Goal: Task Accomplishment & Management: Use online tool/utility

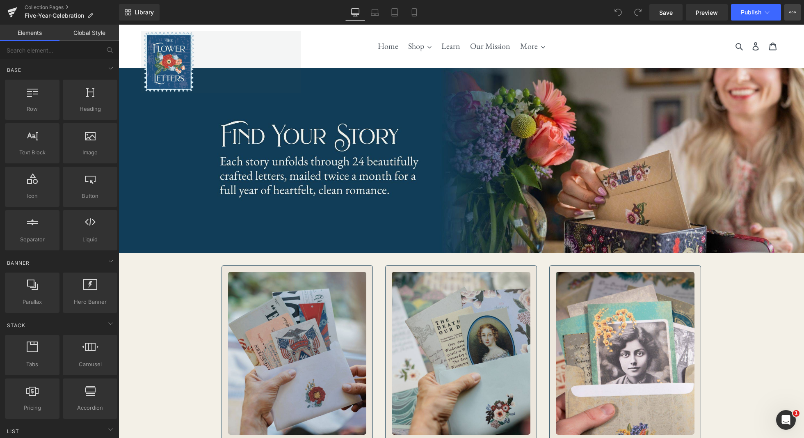
click at [790, 14] on icon at bounding box center [792, 12] width 7 height 7
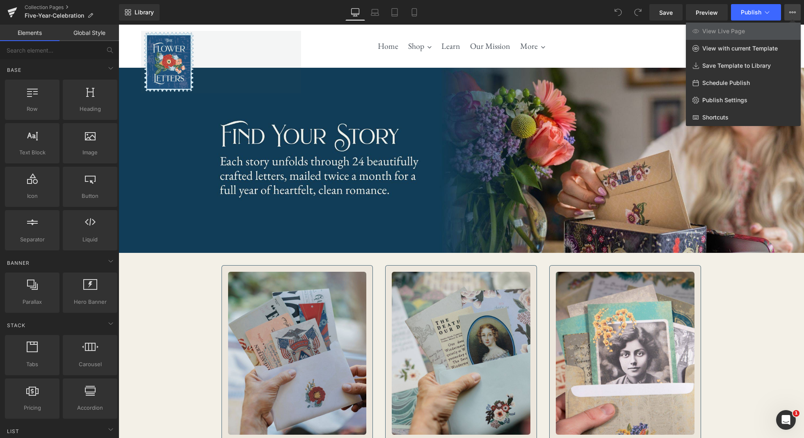
click at [613, 43] on div at bounding box center [461, 231] width 685 height 413
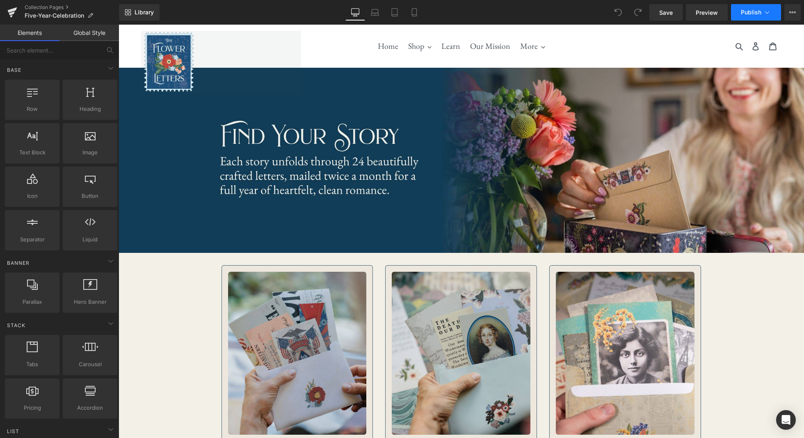
click at [767, 14] on icon at bounding box center [767, 12] width 8 height 8
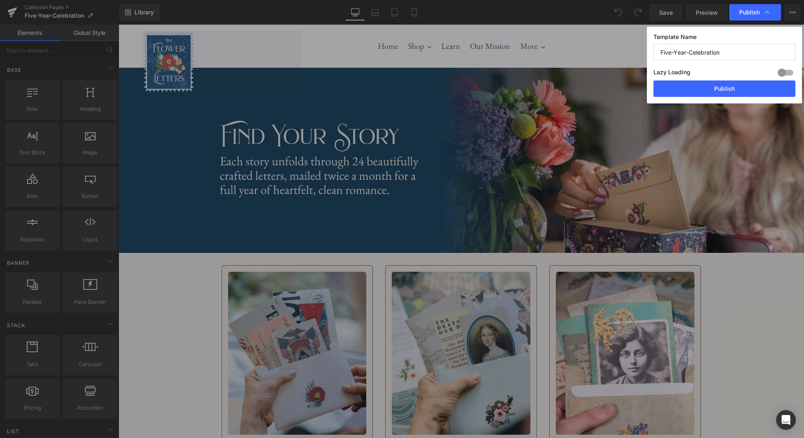
click at [767, 14] on icon at bounding box center [767, 12] width 8 height 8
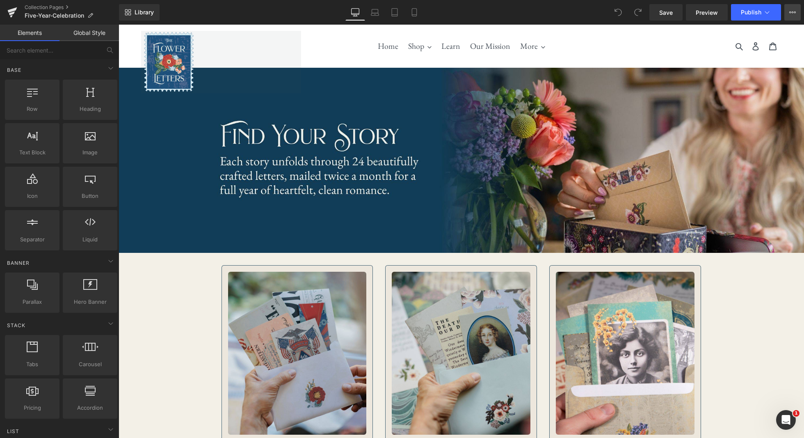
click at [796, 13] on button "View Live Page View with current Template Save Template to Library Schedule Pub…" at bounding box center [792, 12] width 16 height 16
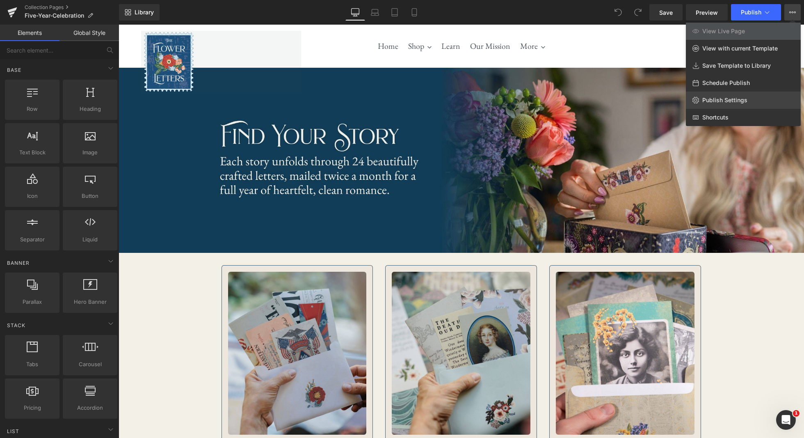
click at [736, 97] on span "Publish Settings" at bounding box center [724, 99] width 45 height 7
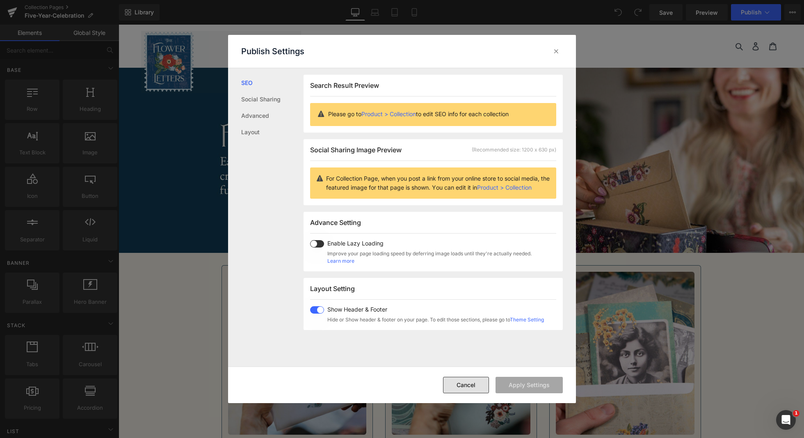
click at [465, 385] on button "Cancel" at bounding box center [466, 385] width 46 height 16
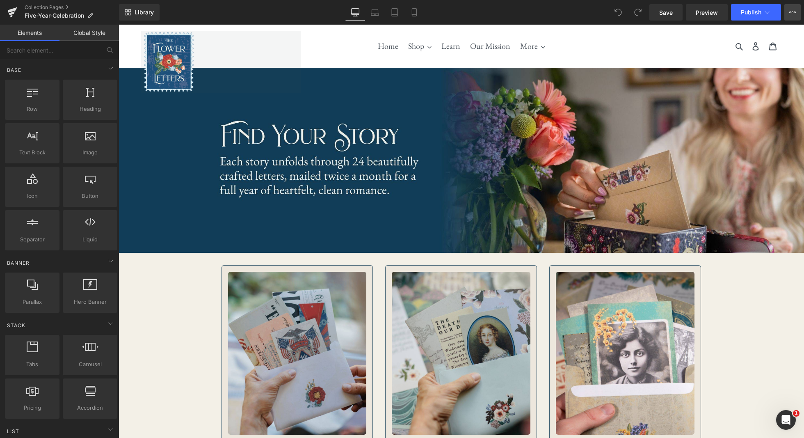
click at [790, 12] on icon at bounding box center [790, 12] width 2 height 2
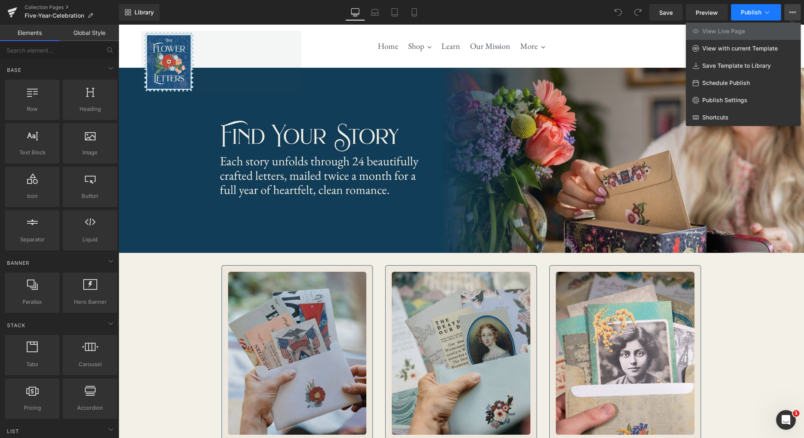
click at [768, 13] on icon at bounding box center [767, 12] width 8 height 8
click at [715, 102] on span "Publish Settings" at bounding box center [724, 99] width 45 height 7
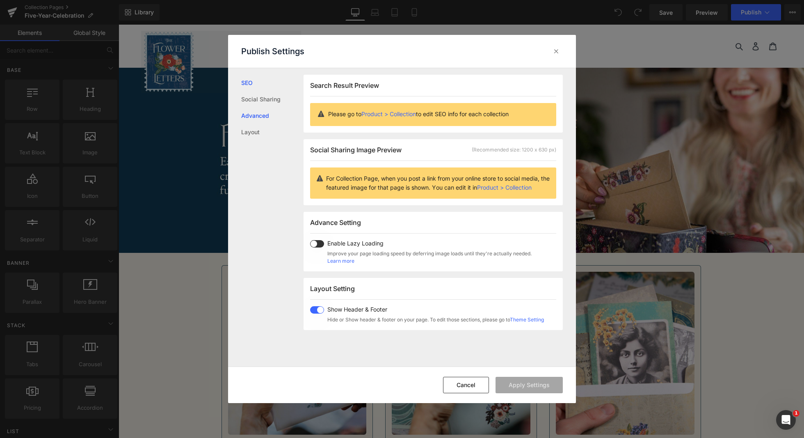
click at [255, 121] on link "Advanced" at bounding box center [272, 115] width 62 height 16
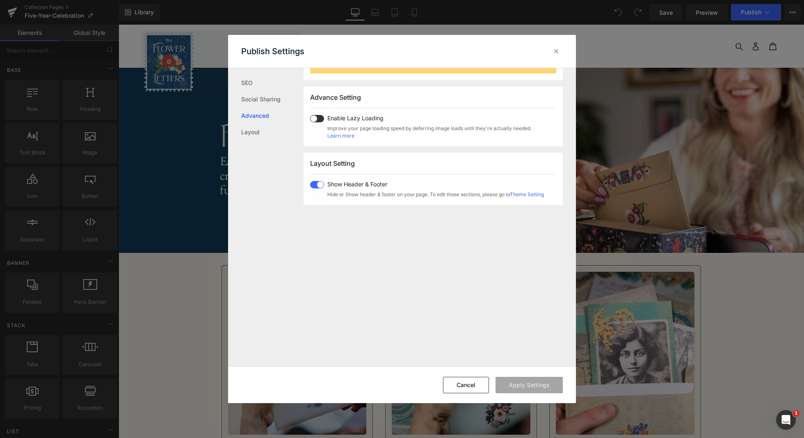
scroll to position [137, 0]
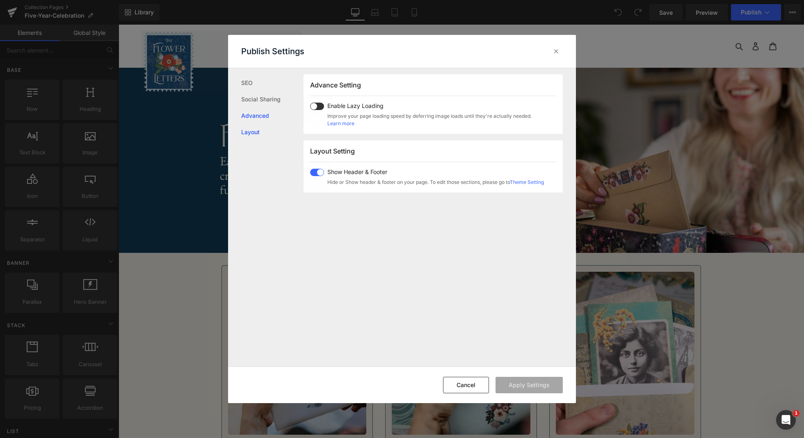
click at [254, 128] on link "Layout" at bounding box center [272, 132] width 62 height 16
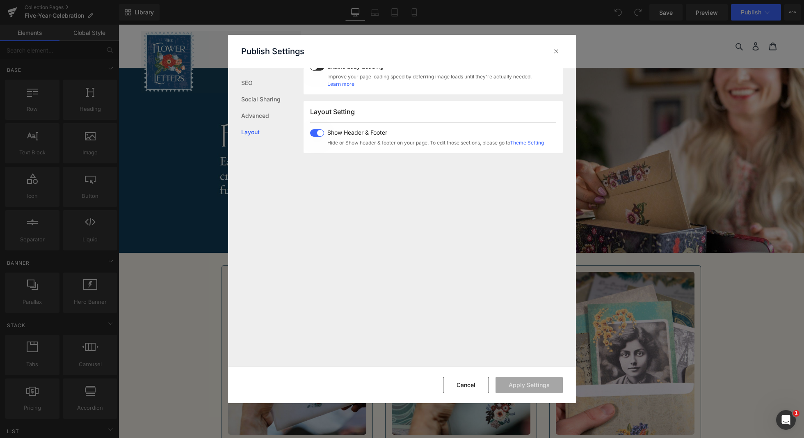
scroll to position [203, 0]
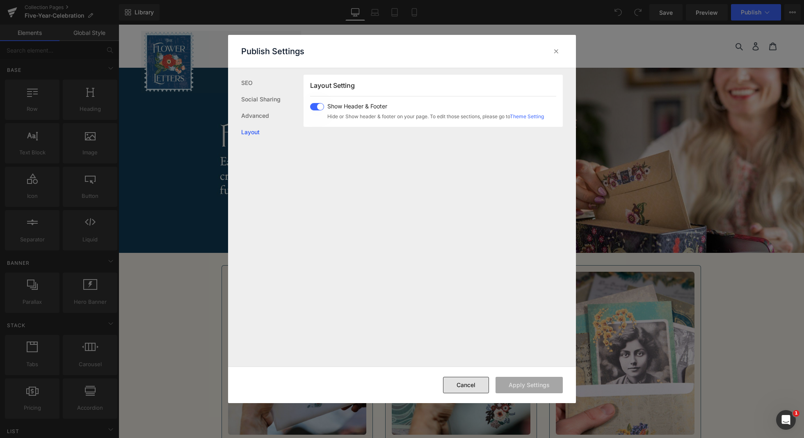
click at [473, 388] on button "Cancel" at bounding box center [466, 385] width 46 height 16
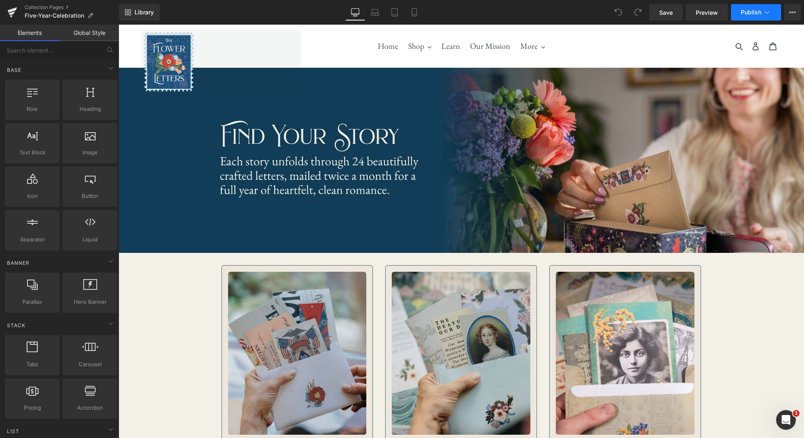
click at [770, 12] on icon at bounding box center [767, 12] width 8 height 8
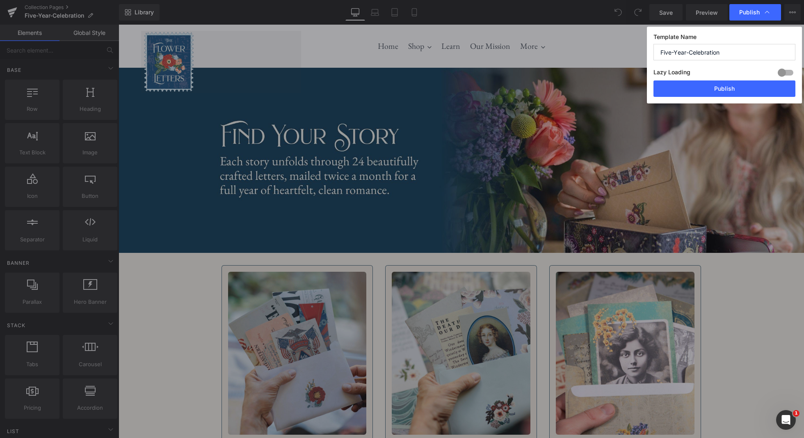
click at [770, 12] on icon at bounding box center [767, 12] width 8 height 8
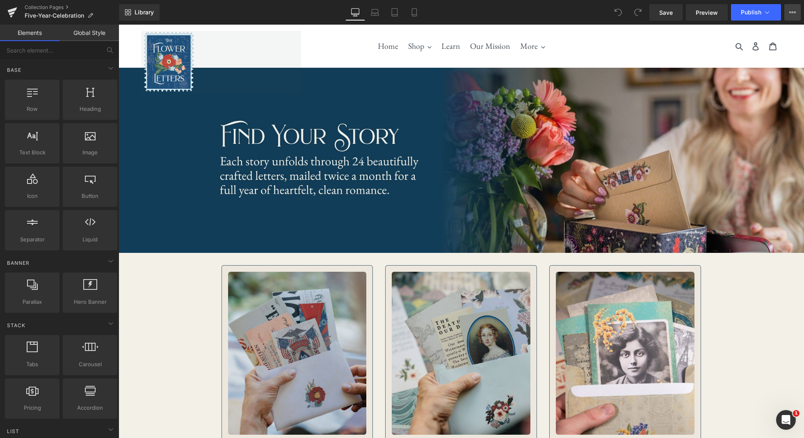
click at [795, 13] on icon at bounding box center [795, 12] width 2 height 2
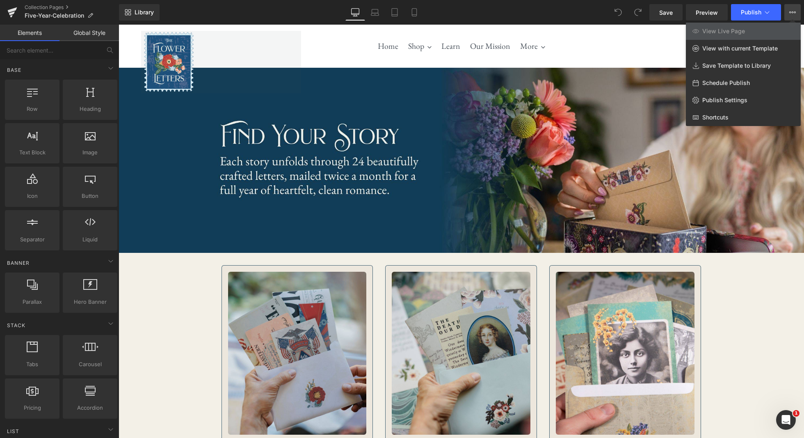
click at [626, 48] on div at bounding box center [461, 231] width 685 height 413
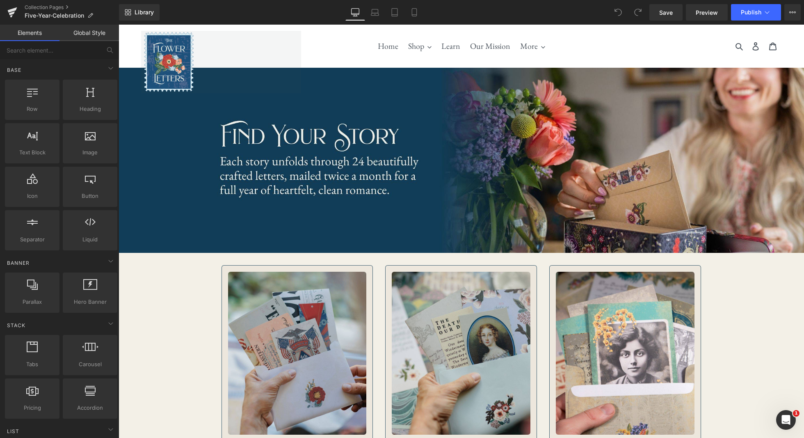
click at [356, 14] on icon at bounding box center [356, 12] width 8 height 6
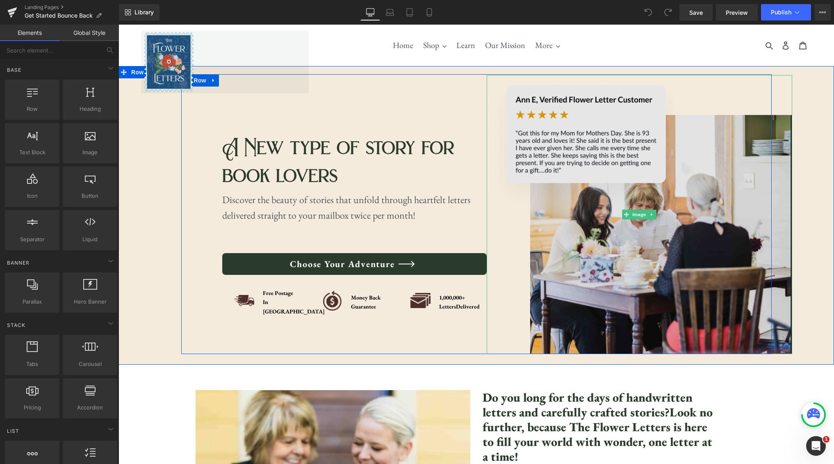
click at [663, 97] on img at bounding box center [640, 214] width 306 height 279
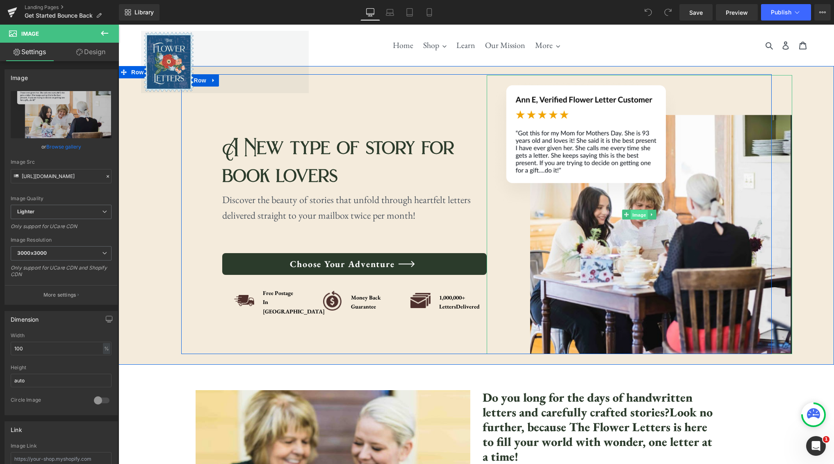
click at [642, 218] on span "Image" at bounding box center [639, 215] width 17 height 10
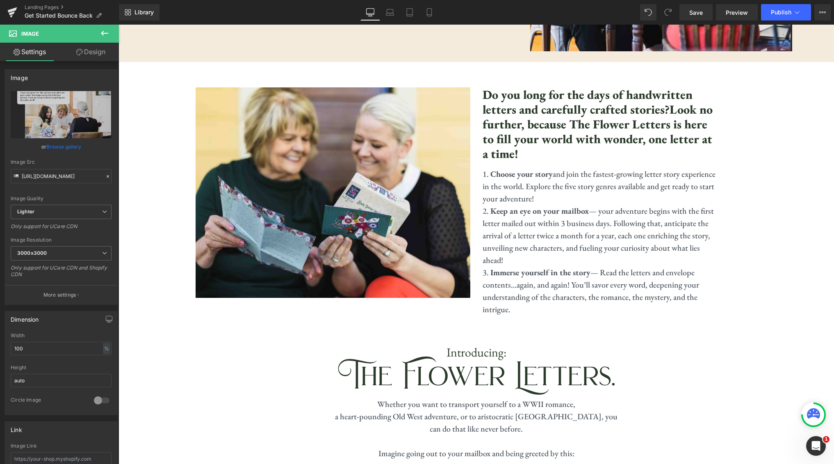
scroll to position [308, 0]
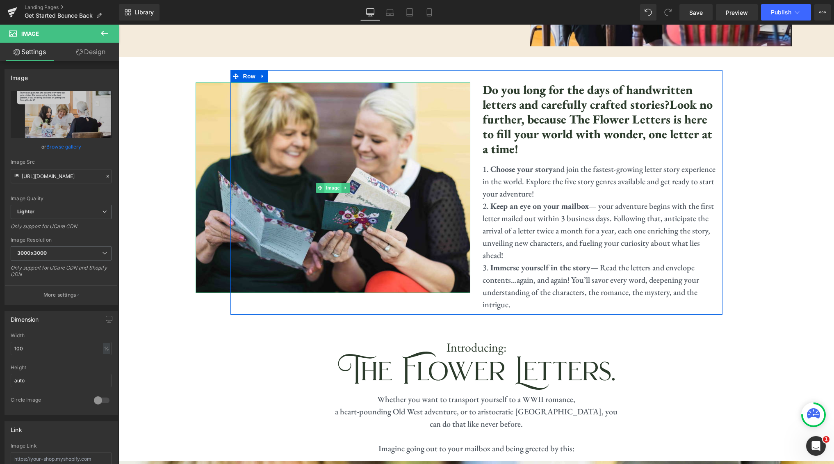
click at [328, 190] on span "Image" at bounding box center [332, 188] width 17 height 10
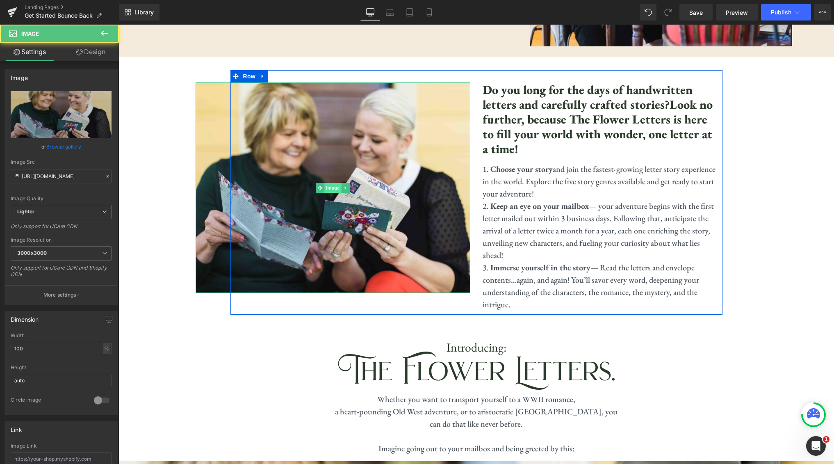
scroll to position [309, 0]
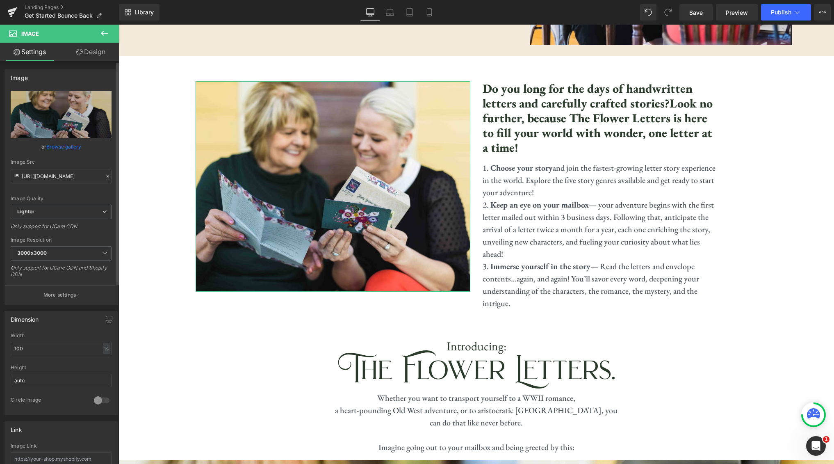
click at [64, 147] on link "Browse gallery" at bounding box center [63, 146] width 35 height 14
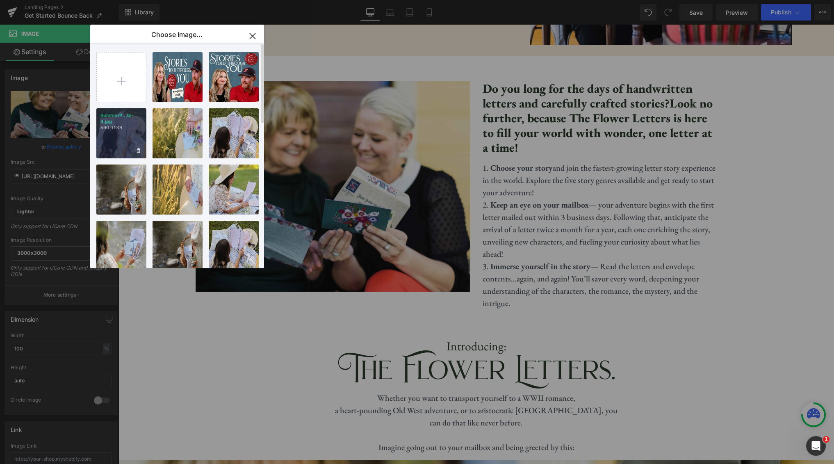
click at [122, 139] on div "SummerP...te-4.jpg 590.91 KB" at bounding box center [121, 133] width 50 height 50
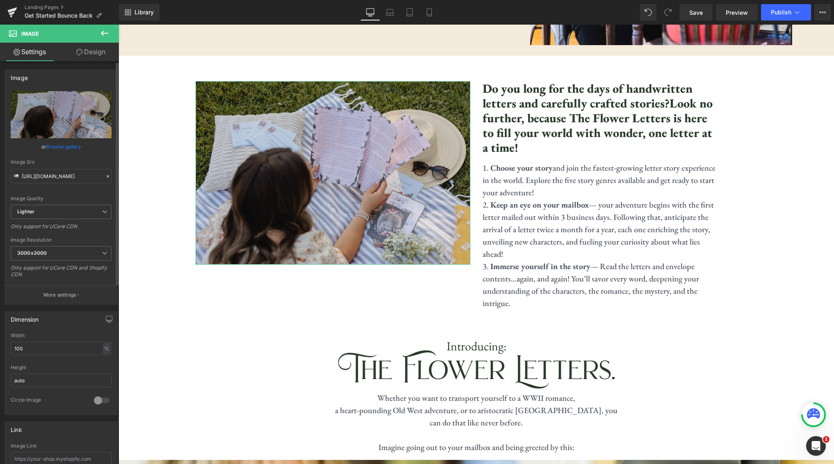
click at [64, 139] on div "Image Quality Lighter Lightest Lighter Lighter Lightest Only support for UCare …" at bounding box center [61, 148] width 101 height 114
click at [57, 146] on link "Browse gallery" at bounding box center [63, 146] width 35 height 14
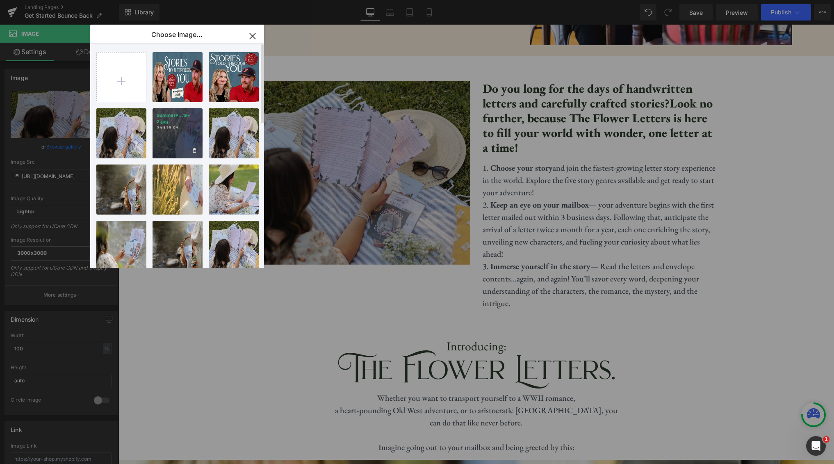
click at [172, 144] on div "SummerP...te-2.jpg 359.16 KB" at bounding box center [178, 133] width 50 height 50
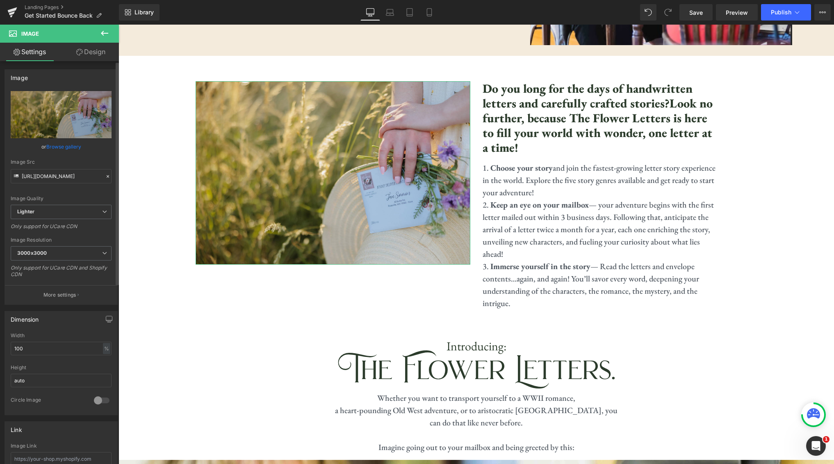
click at [71, 151] on link "Browse gallery" at bounding box center [63, 146] width 35 height 14
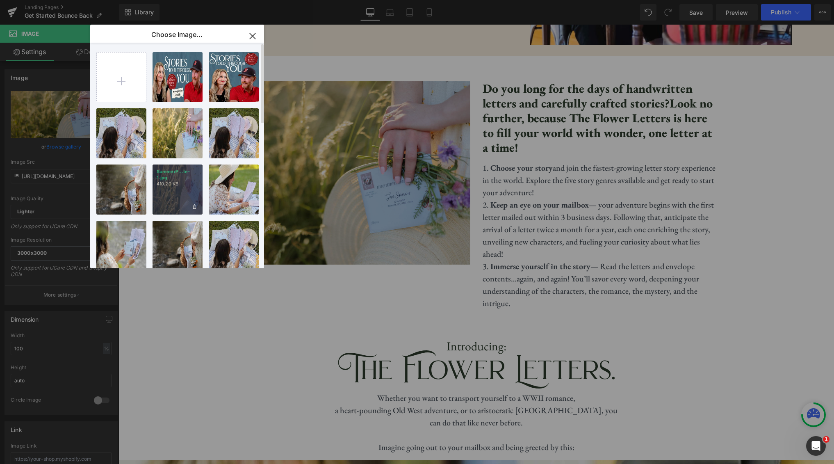
click at [176, 186] on p "410.20 KB" at bounding box center [178, 184] width 42 height 6
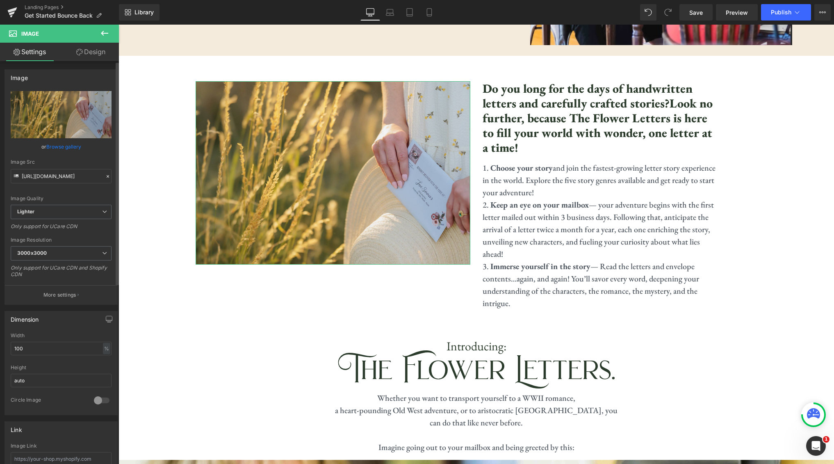
click at [69, 148] on link "Browse gallery" at bounding box center [63, 146] width 35 height 14
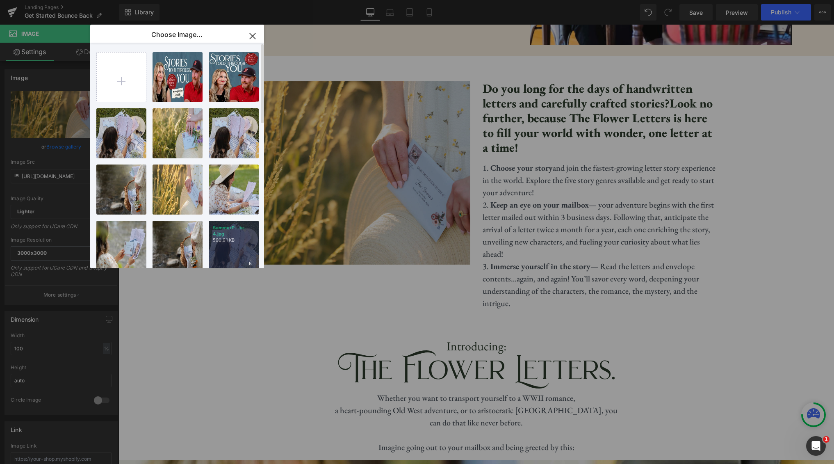
click at [232, 238] on p "590.91 KB" at bounding box center [234, 240] width 42 height 6
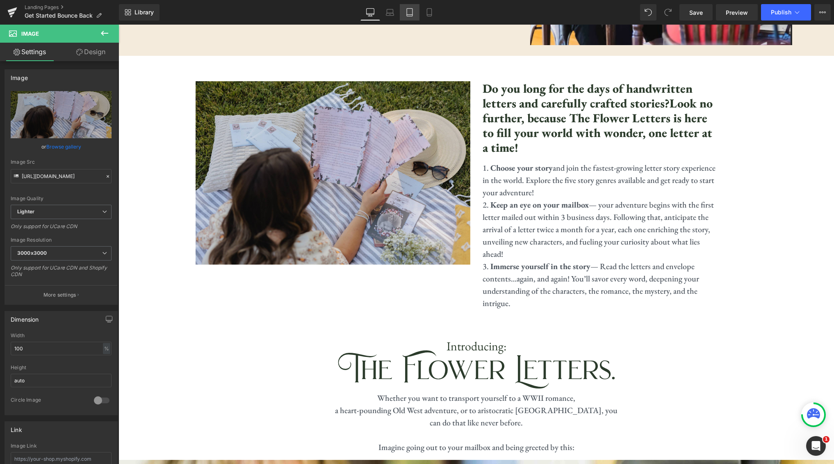
click at [412, 17] on link "Tablet" at bounding box center [410, 12] width 20 height 16
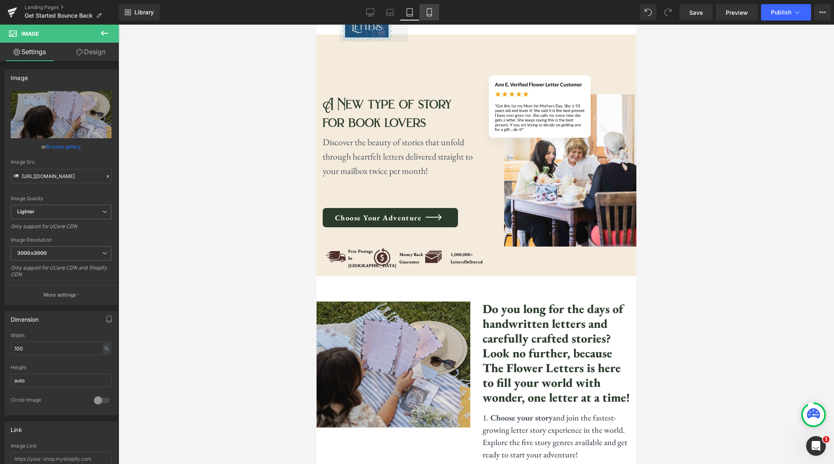
click at [435, 13] on link "Mobile" at bounding box center [430, 12] width 20 height 16
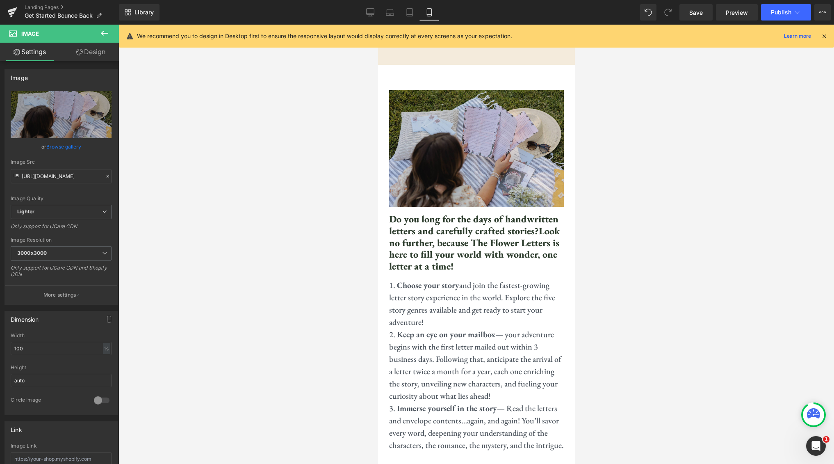
scroll to position [393, 0]
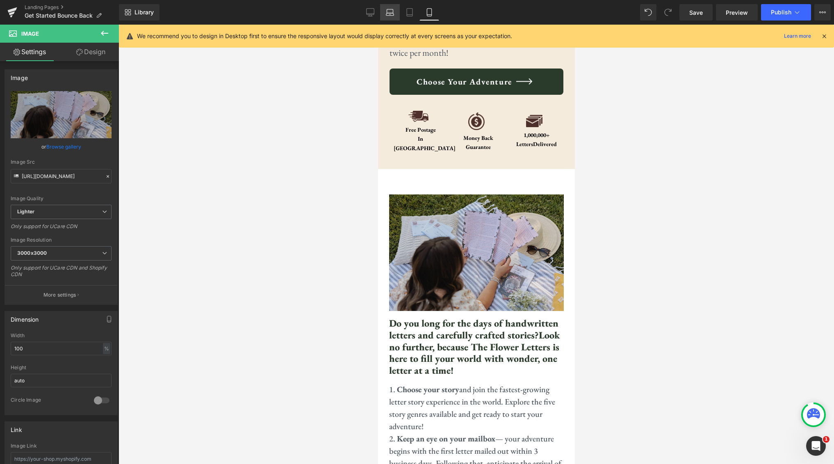
click at [388, 16] on icon at bounding box center [390, 12] width 8 height 8
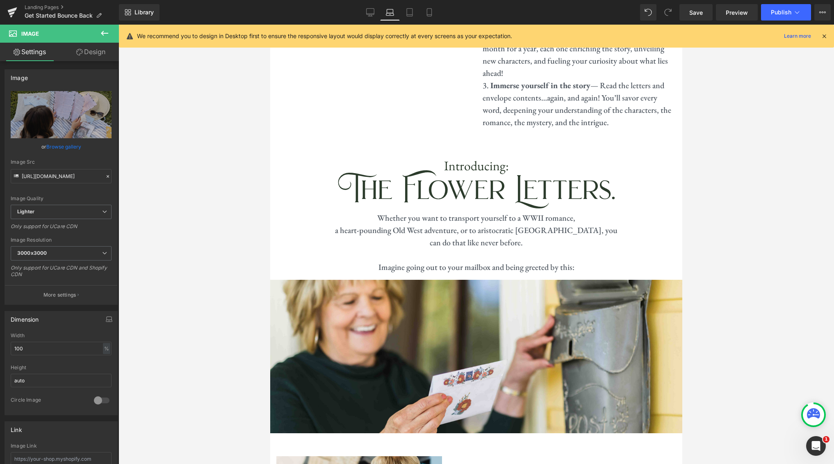
scroll to position [484, 0]
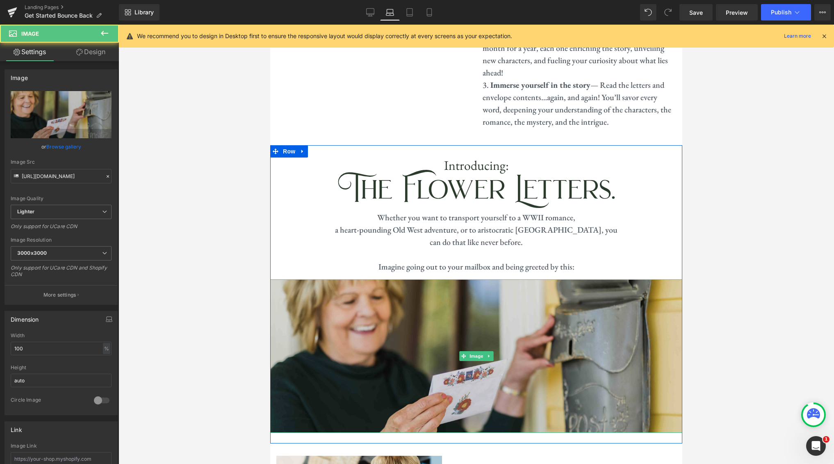
click at [530, 291] on img at bounding box center [476, 355] width 412 height 153
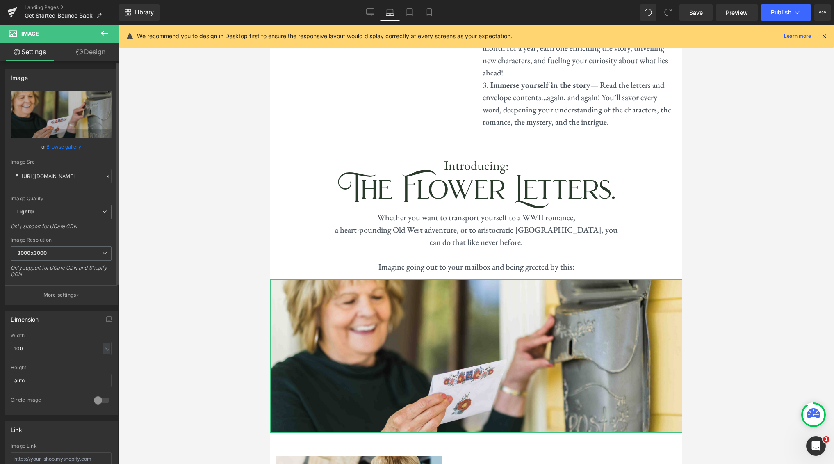
click at [62, 144] on link "Browse gallery" at bounding box center [63, 146] width 35 height 14
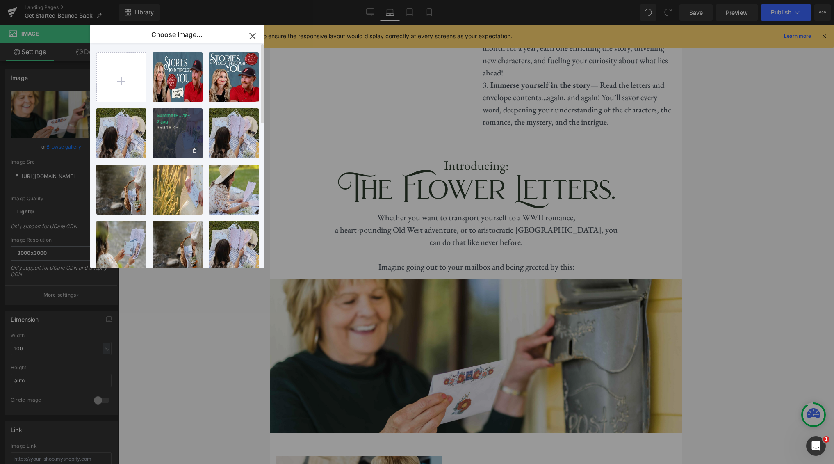
click at [185, 138] on div "SummerP...te-2.jpg 359.16 KB" at bounding box center [178, 133] width 50 height 50
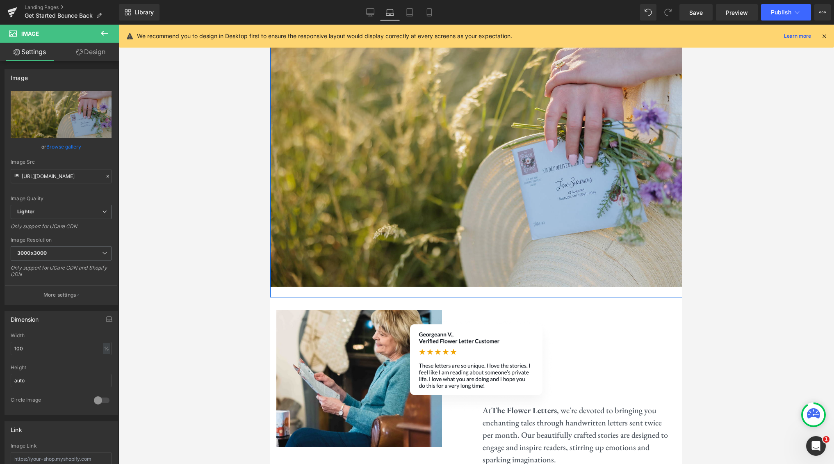
scroll to position [764, 0]
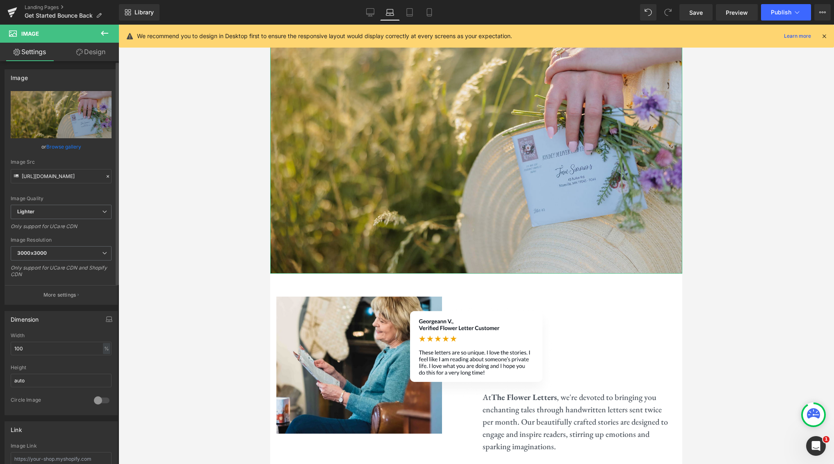
click at [73, 147] on link "Browse gallery" at bounding box center [63, 146] width 35 height 14
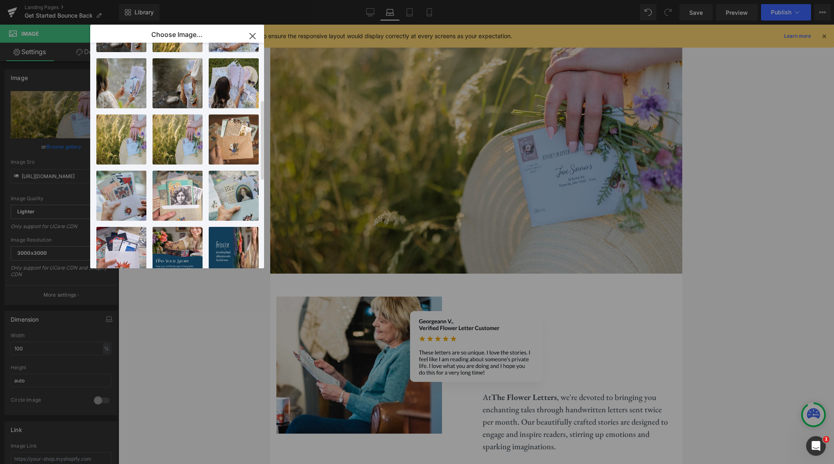
scroll to position [164, 0]
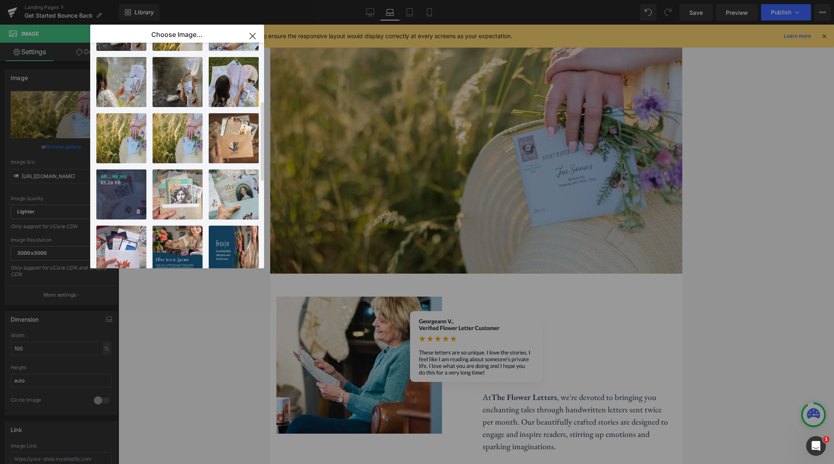
click at [114, 183] on p "85.28 KB" at bounding box center [121, 183] width 42 height 6
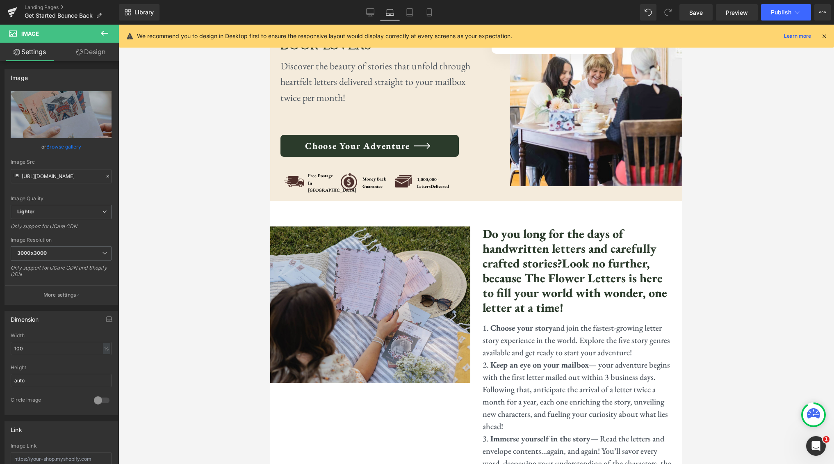
scroll to position [0, 0]
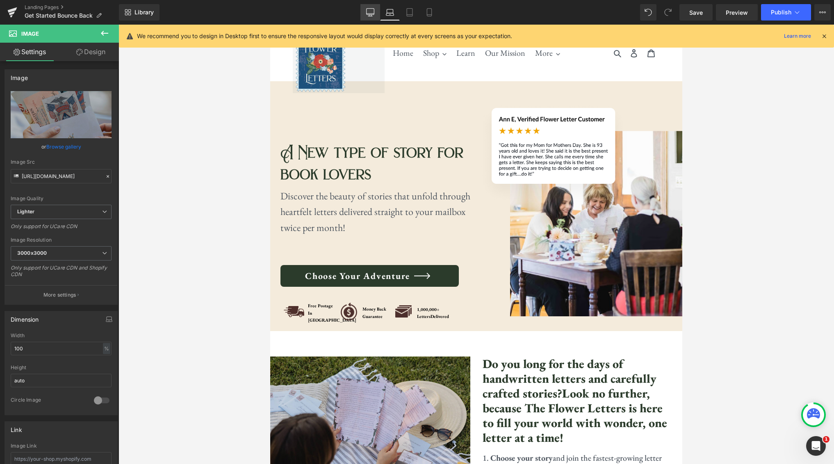
click at [371, 14] on icon at bounding box center [370, 12] width 8 height 8
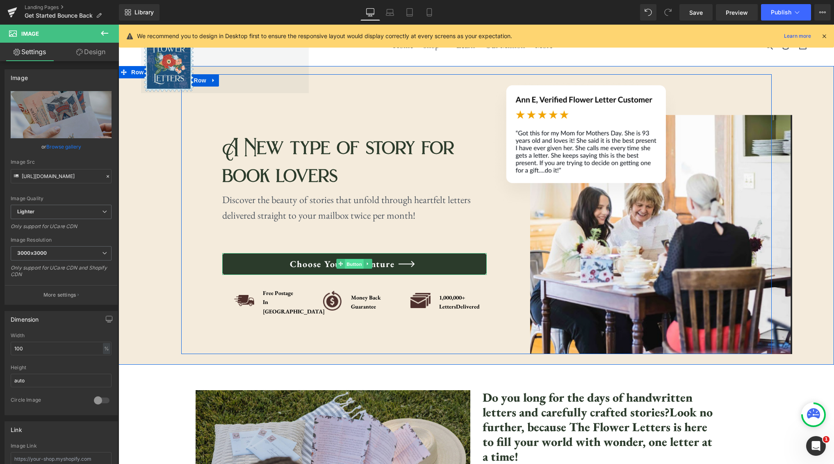
click at [356, 269] on span "Button" at bounding box center [354, 264] width 19 height 10
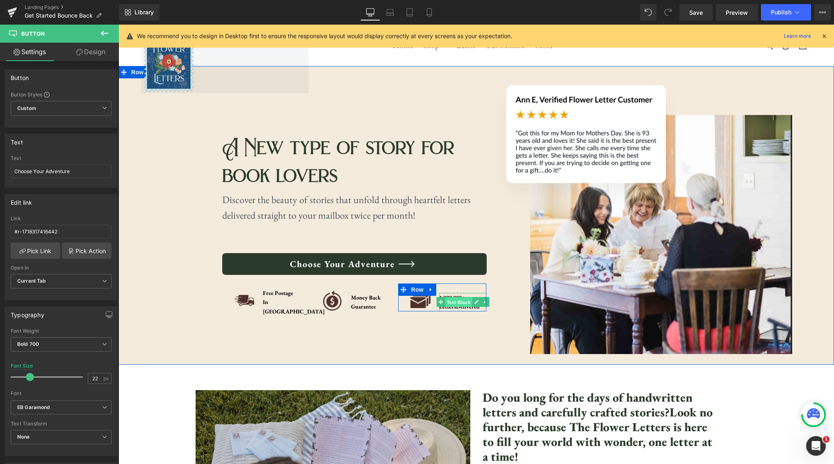
click at [459, 298] on span "Text Block" at bounding box center [458, 302] width 27 height 10
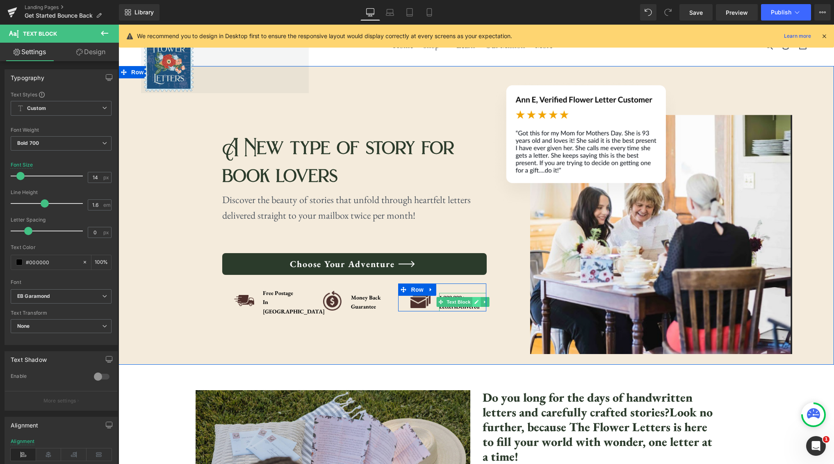
click at [473, 304] on link at bounding box center [476, 302] width 9 height 10
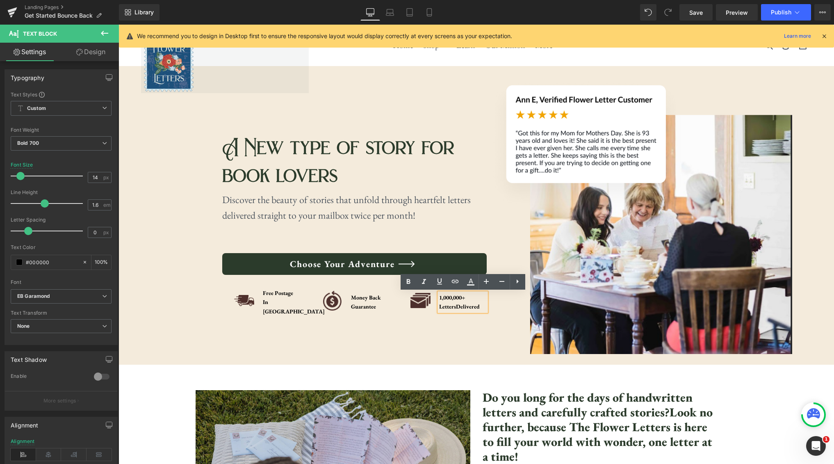
click at [441, 298] on div "1,000,000+ Letters Delivered" at bounding box center [462, 302] width 47 height 18
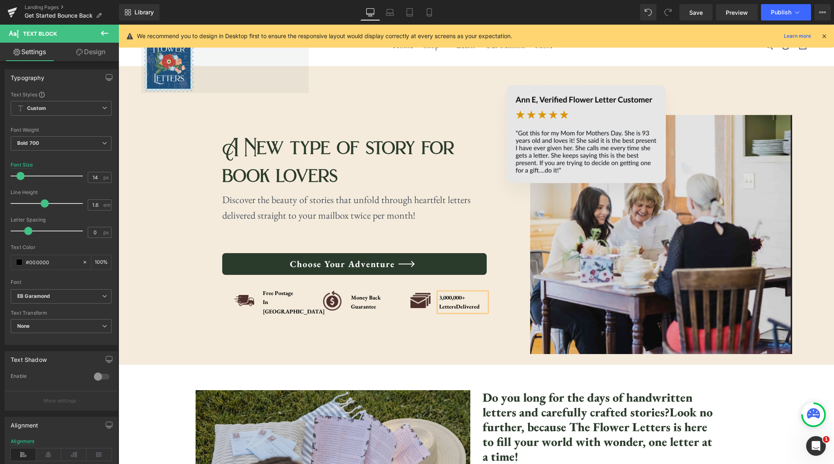
drag, startPoint x: 464, startPoint y: 297, endPoint x: 487, endPoint y: 303, distance: 24.5
click at [464, 297] on div "3,000,000+ Letters Delivered" at bounding box center [462, 302] width 47 height 18
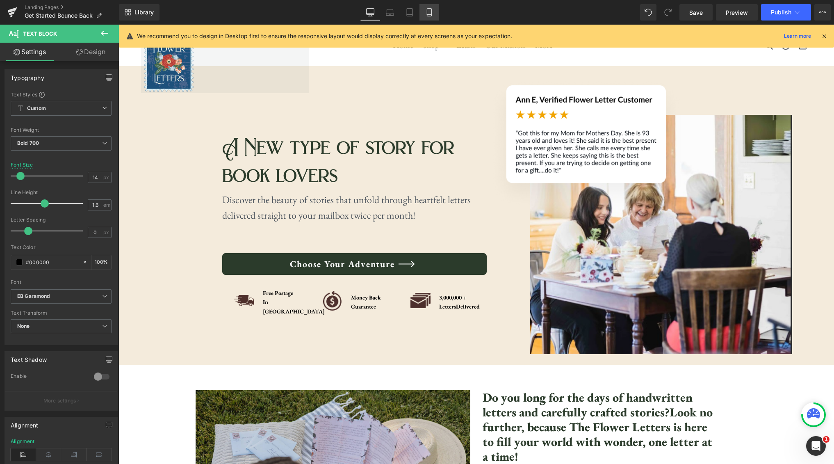
click at [428, 13] on icon at bounding box center [429, 12] width 8 height 8
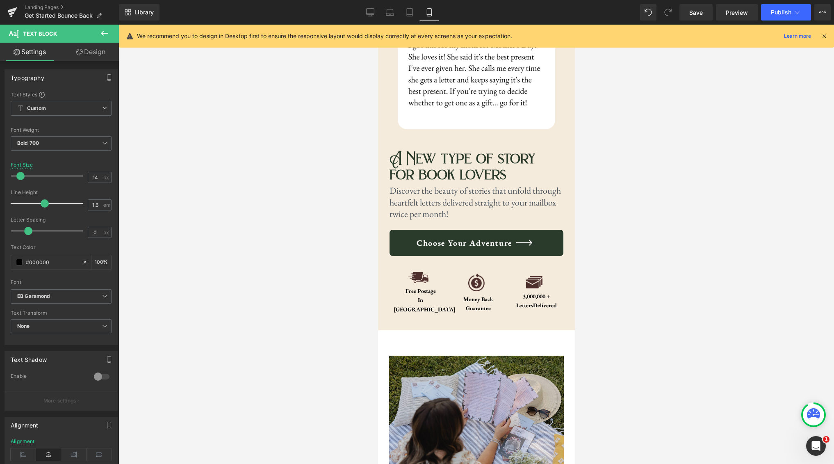
drag, startPoint x: 365, startPoint y: 9, endPoint x: 361, endPoint y: 12, distance: 5.3
click at [365, 9] on link "Desktop" at bounding box center [371, 12] width 20 height 16
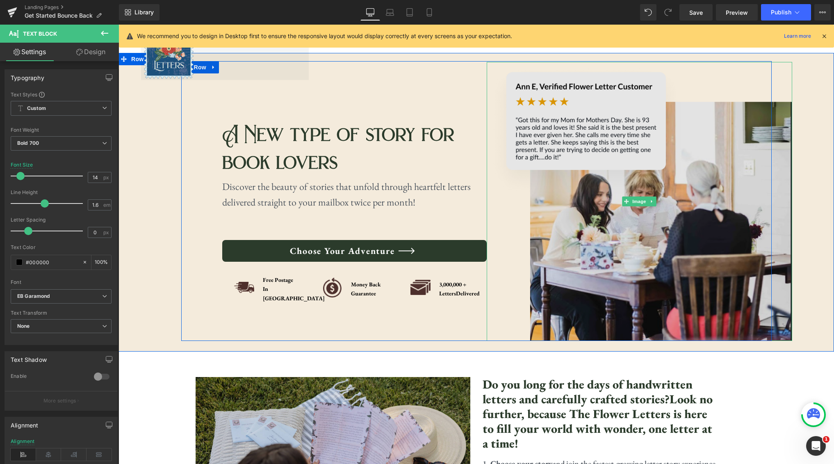
scroll to position [0, 0]
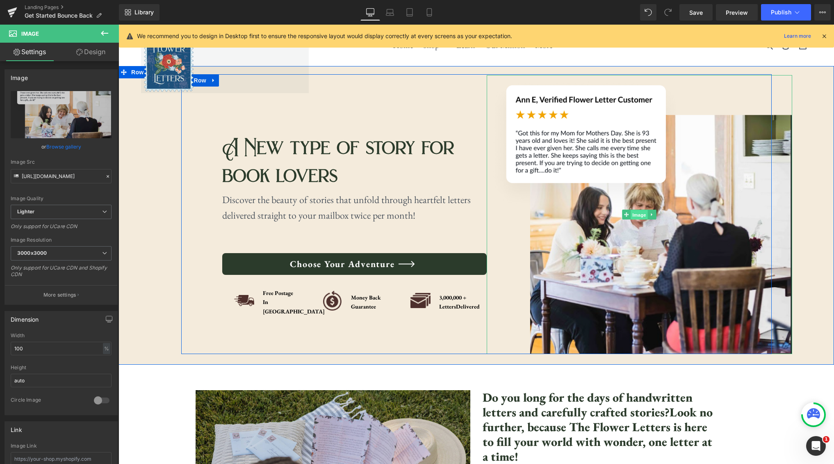
click at [637, 212] on span "Image" at bounding box center [639, 215] width 17 height 10
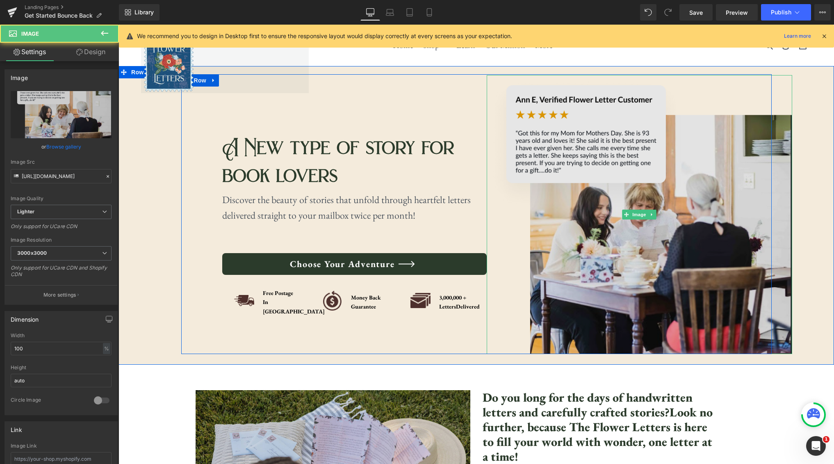
click at [695, 144] on img at bounding box center [640, 214] width 306 height 279
click at [599, 116] on img at bounding box center [640, 214] width 306 height 279
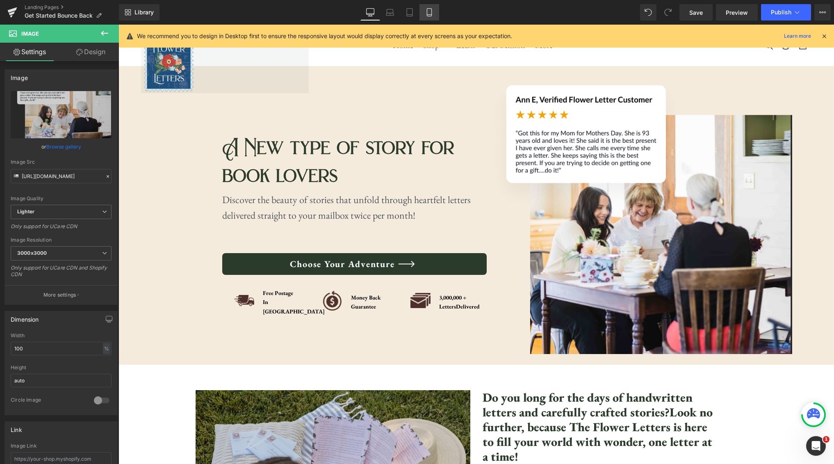
click at [426, 11] on icon at bounding box center [429, 12] width 8 height 8
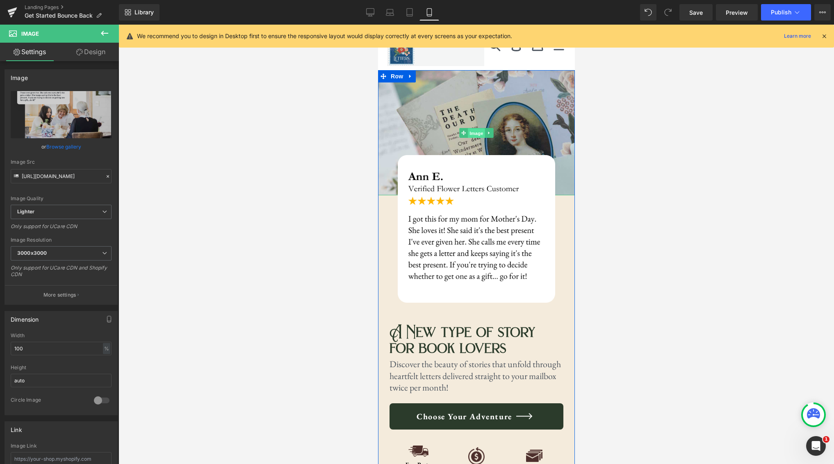
click at [469, 136] on span "Image" at bounding box center [476, 133] width 17 height 10
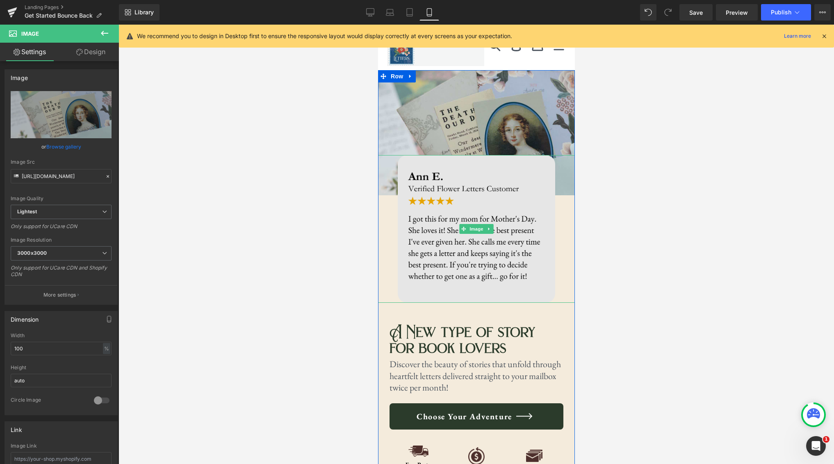
click at [527, 215] on img at bounding box center [476, 229] width 158 height 148
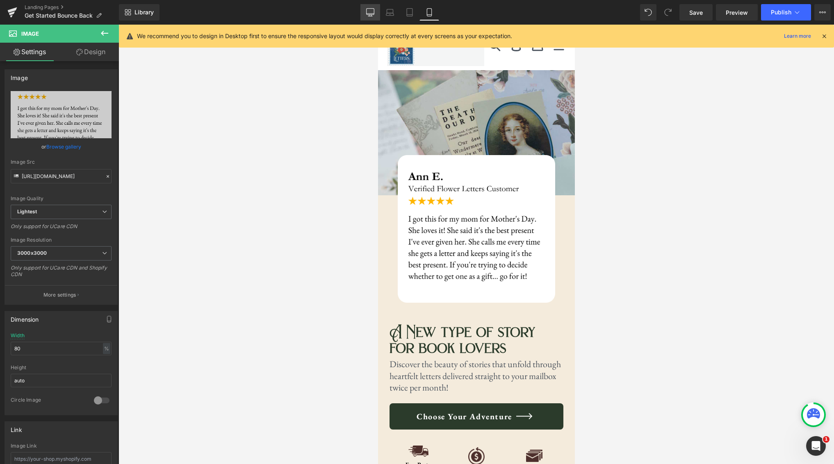
click at [375, 13] on link "Desktop" at bounding box center [371, 12] width 20 height 16
